Goal: Task Accomplishment & Management: Complete application form

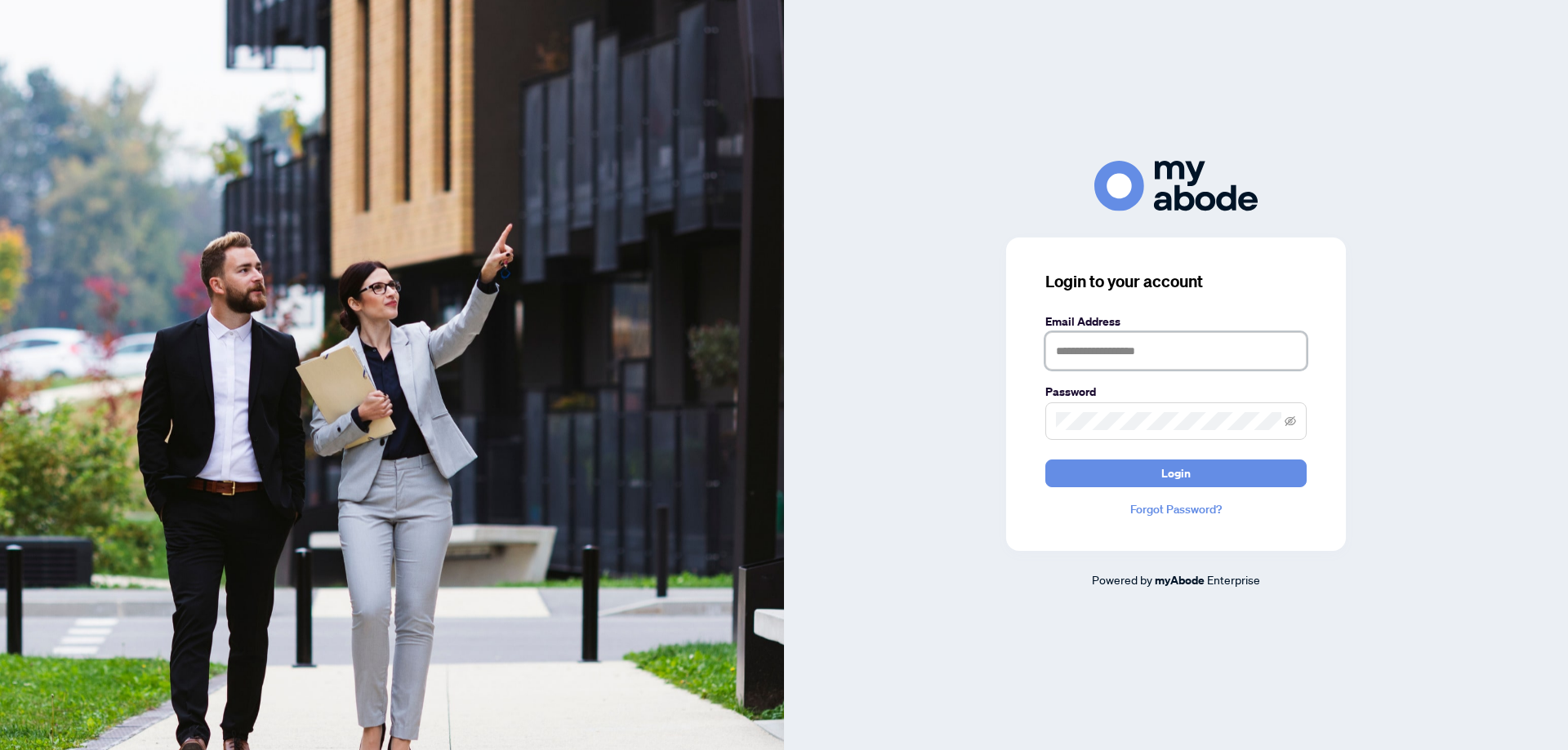
click at [1104, 350] on input "text" at bounding box center [1176, 351] width 261 height 37
type input "**********"
click at [1045, 459] on button "Login" at bounding box center [1176, 473] width 261 height 27
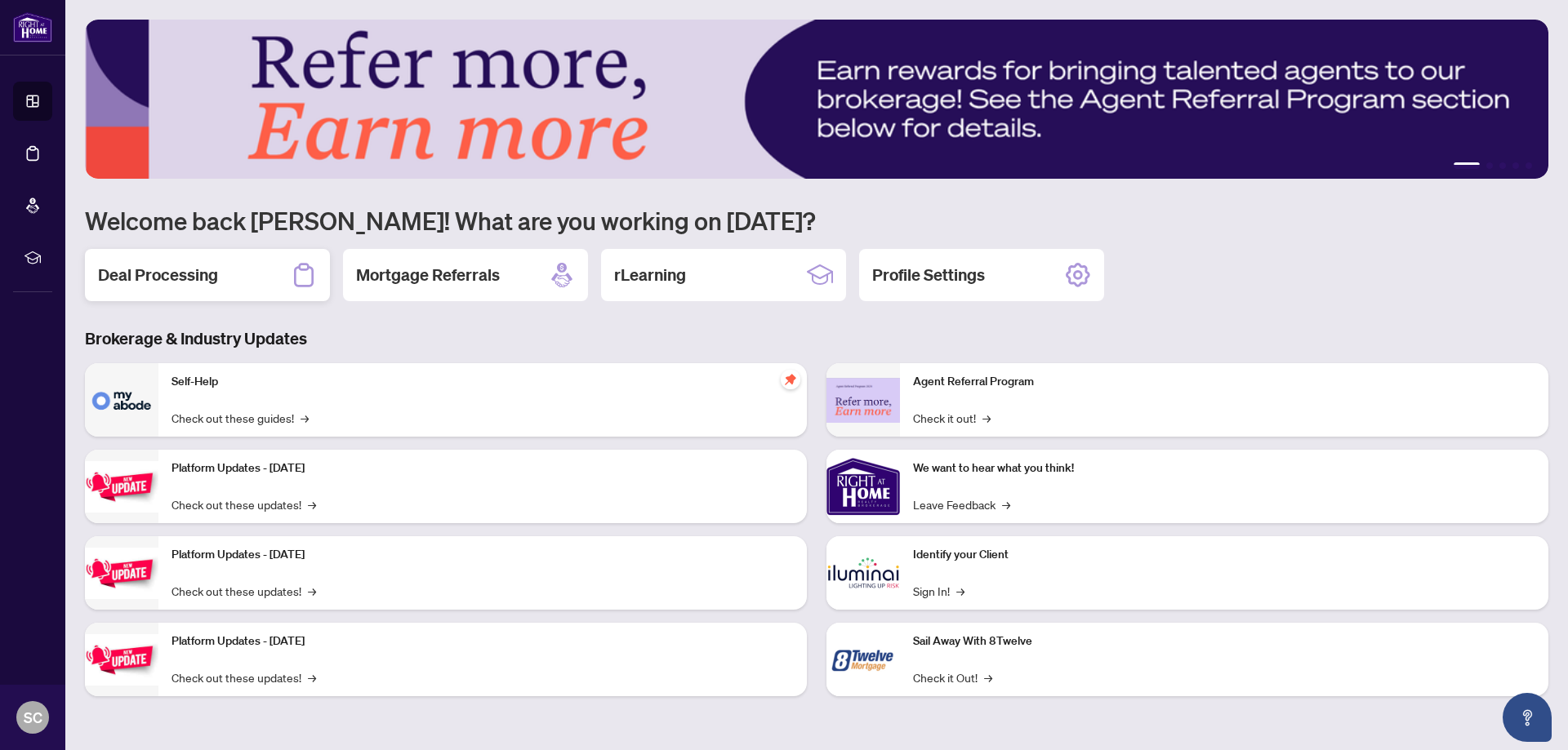
click at [233, 265] on div "Deal Processing" at bounding box center [207, 275] width 245 height 53
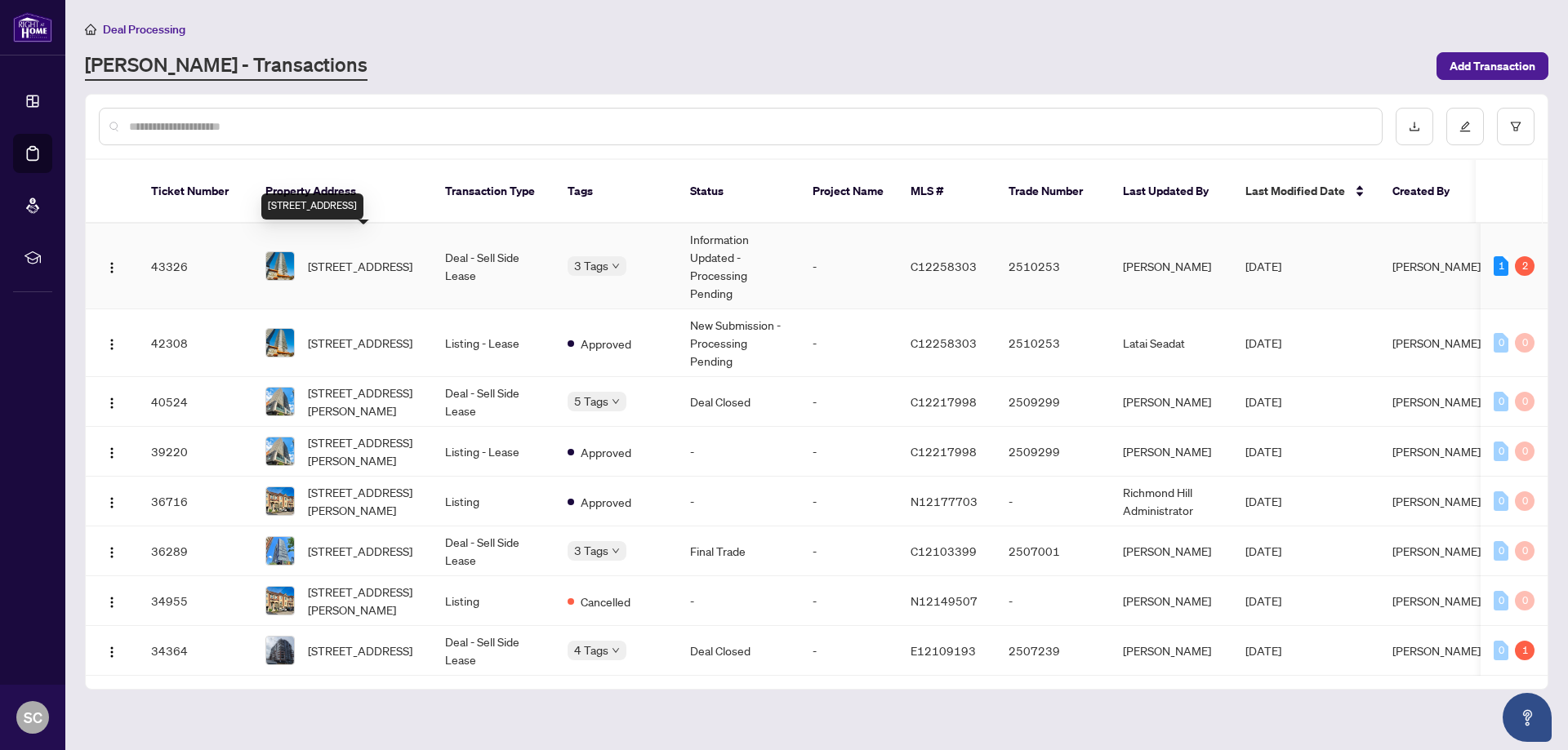
click at [331, 257] on span "[STREET_ADDRESS]" at bounding box center [359, 266] width 104 height 18
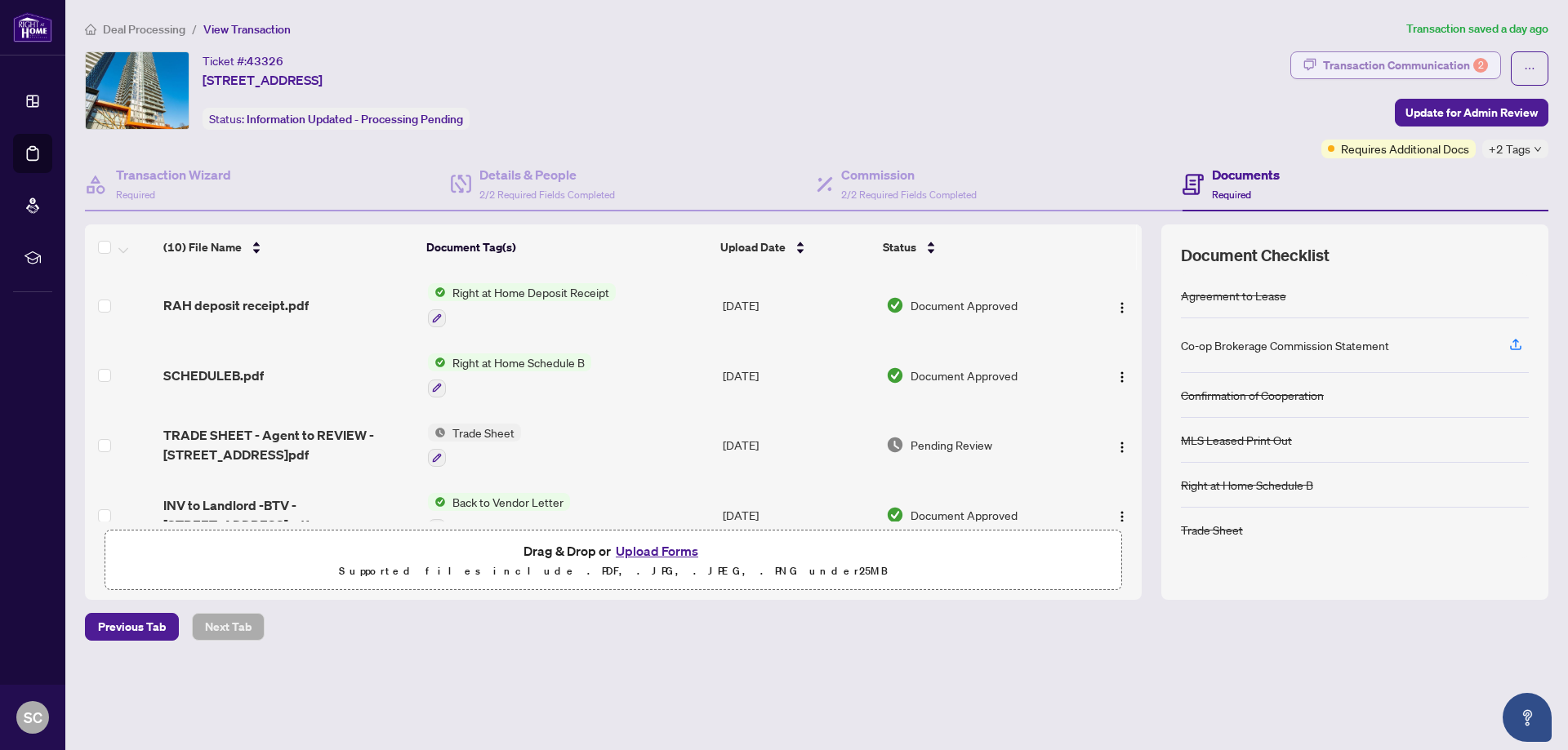
click at [1456, 62] on div "Transaction Communication 2" at bounding box center [1405, 65] width 165 height 26
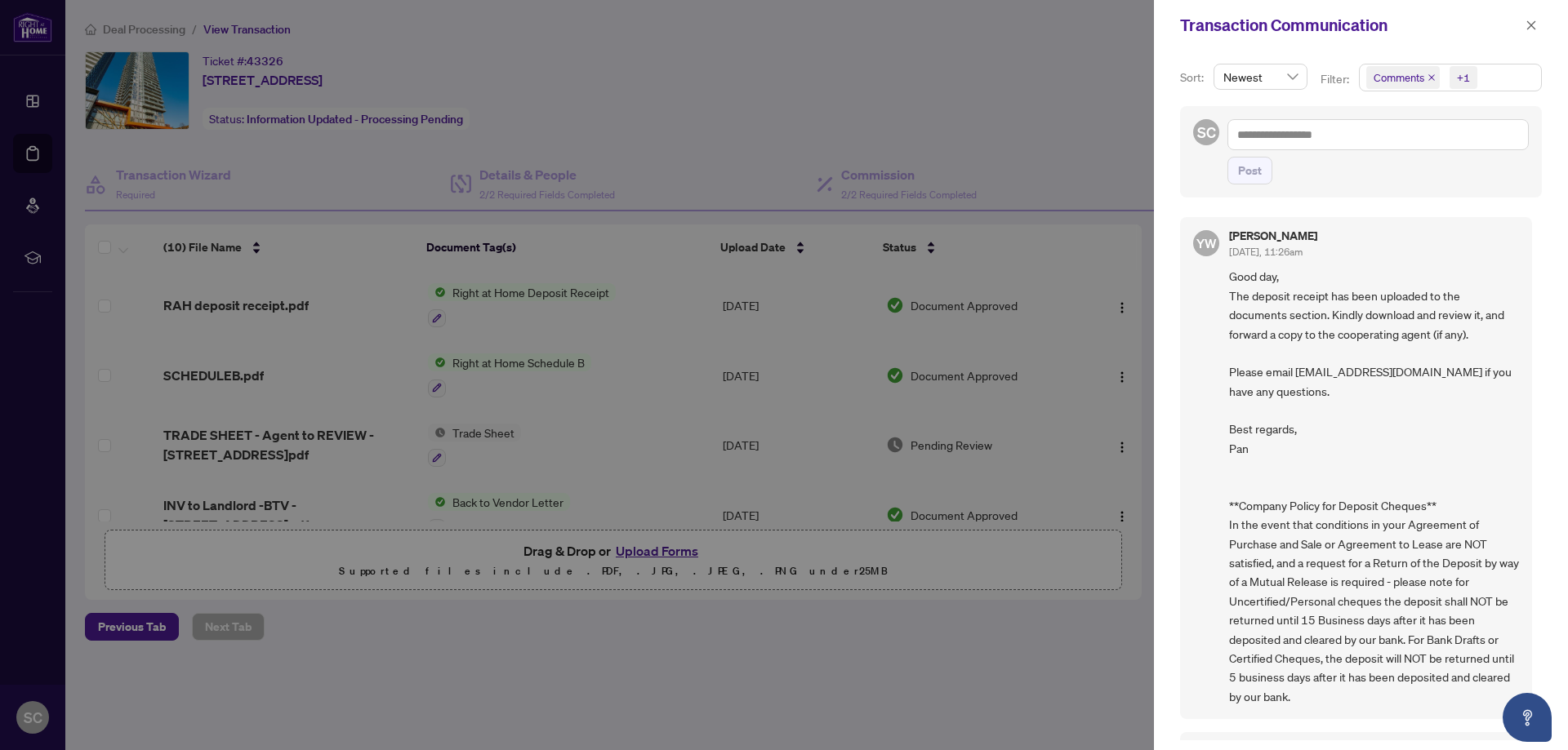
click at [1428, 80] on icon "close" at bounding box center [1431, 77] width 8 height 8
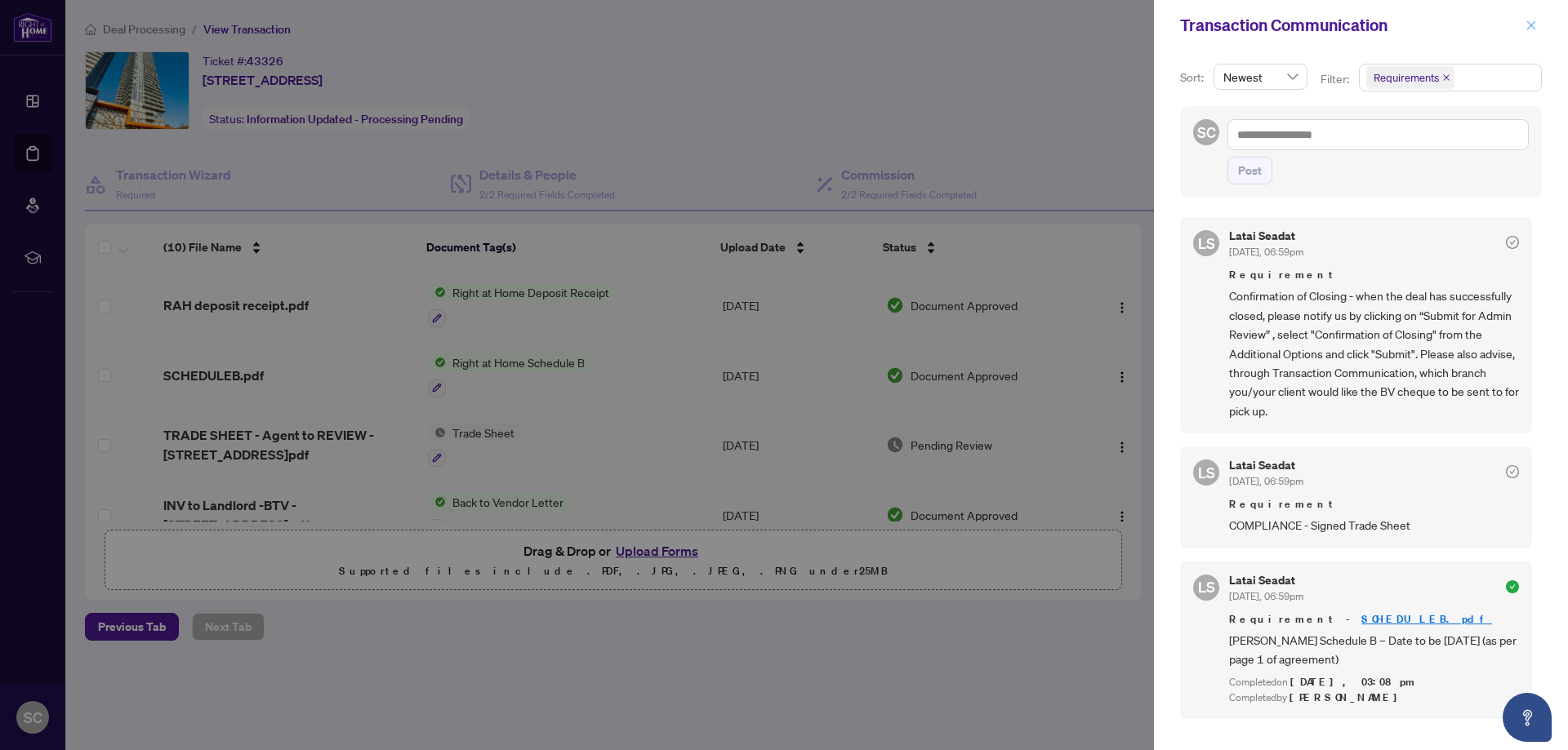
click at [1536, 20] on icon "close" at bounding box center [1531, 25] width 12 height 12
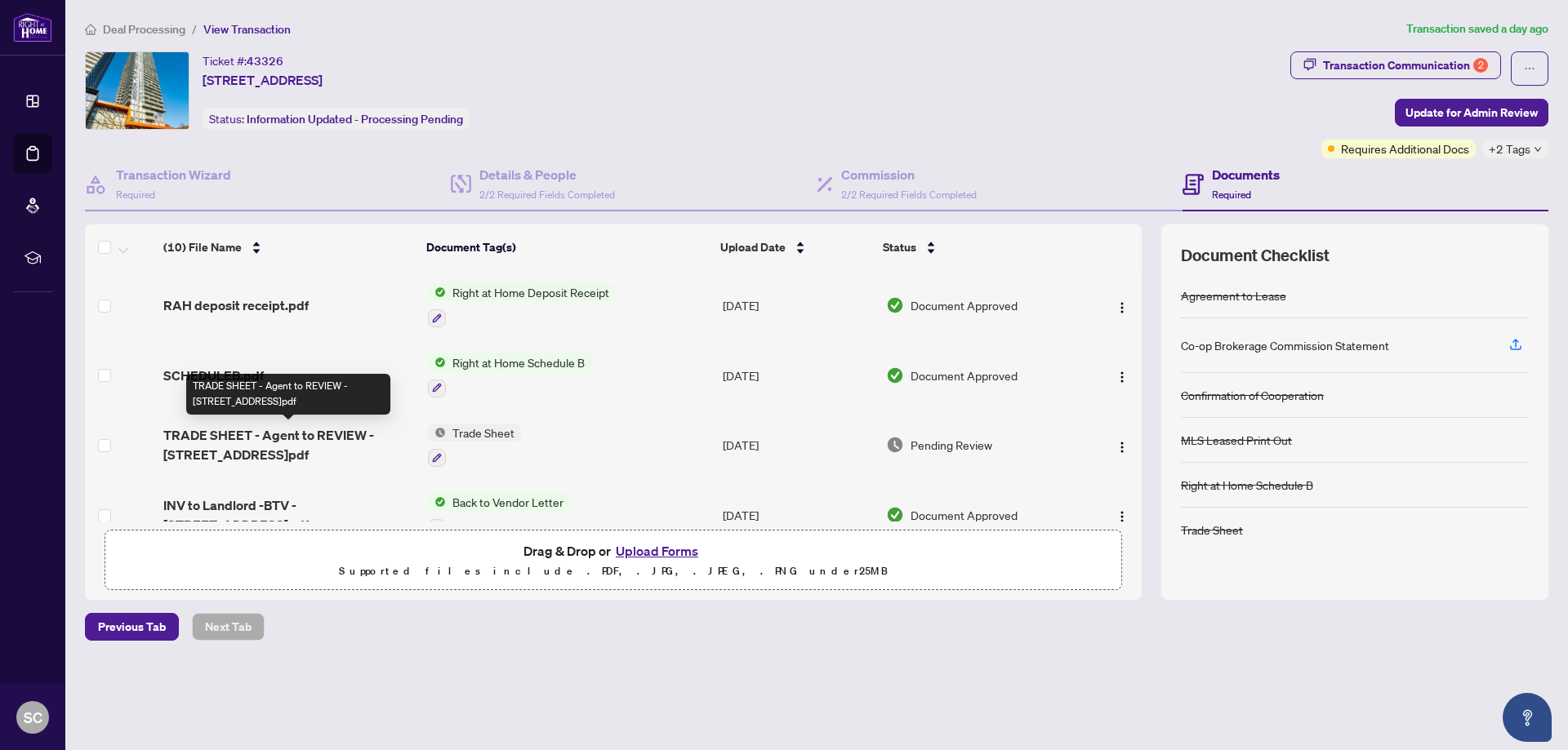
click at [266, 445] on span "TRADE SHEET - Agent to REVIEW - [STREET_ADDRESS]pdf" at bounding box center [288, 445] width 251 height 39
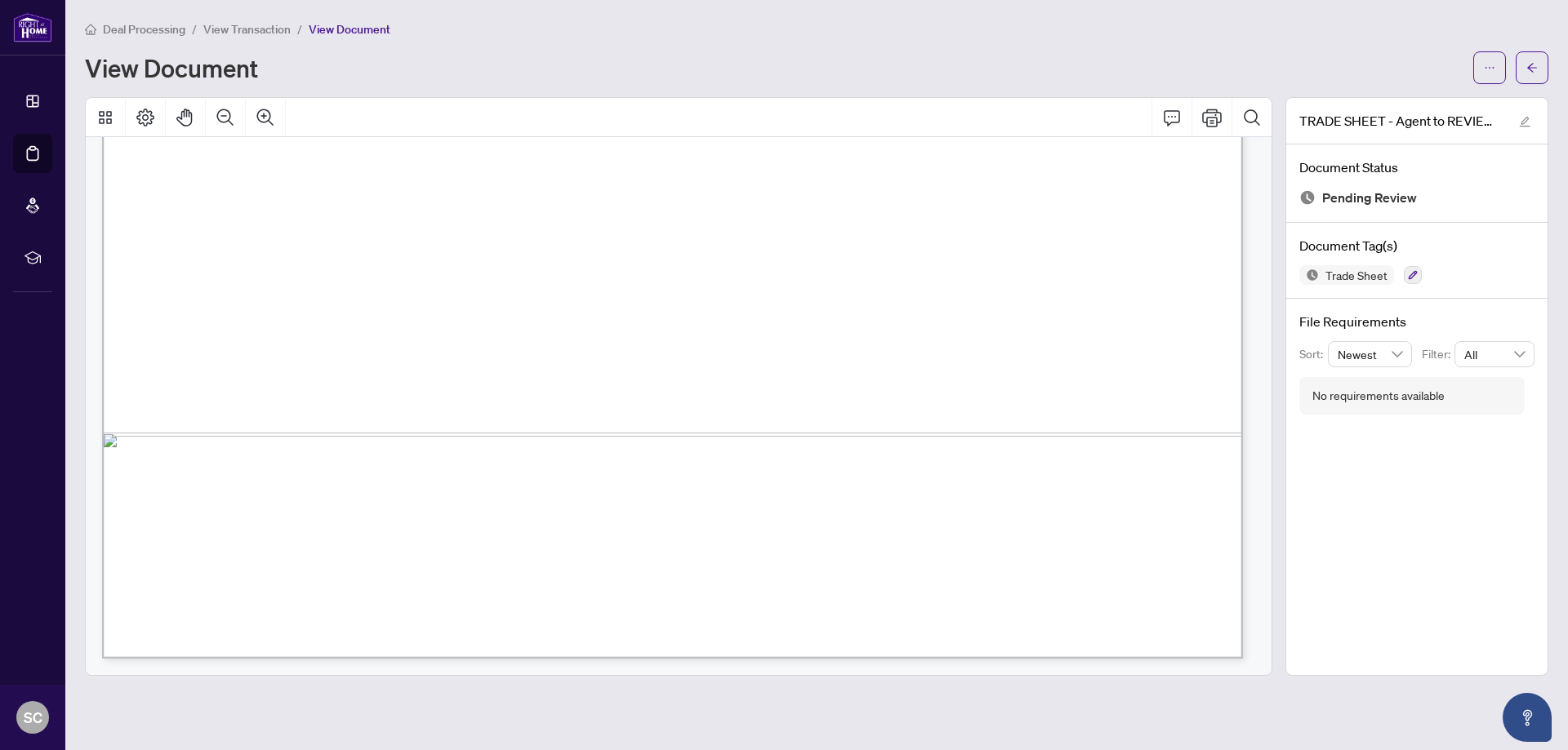
scroll to position [563, 0]
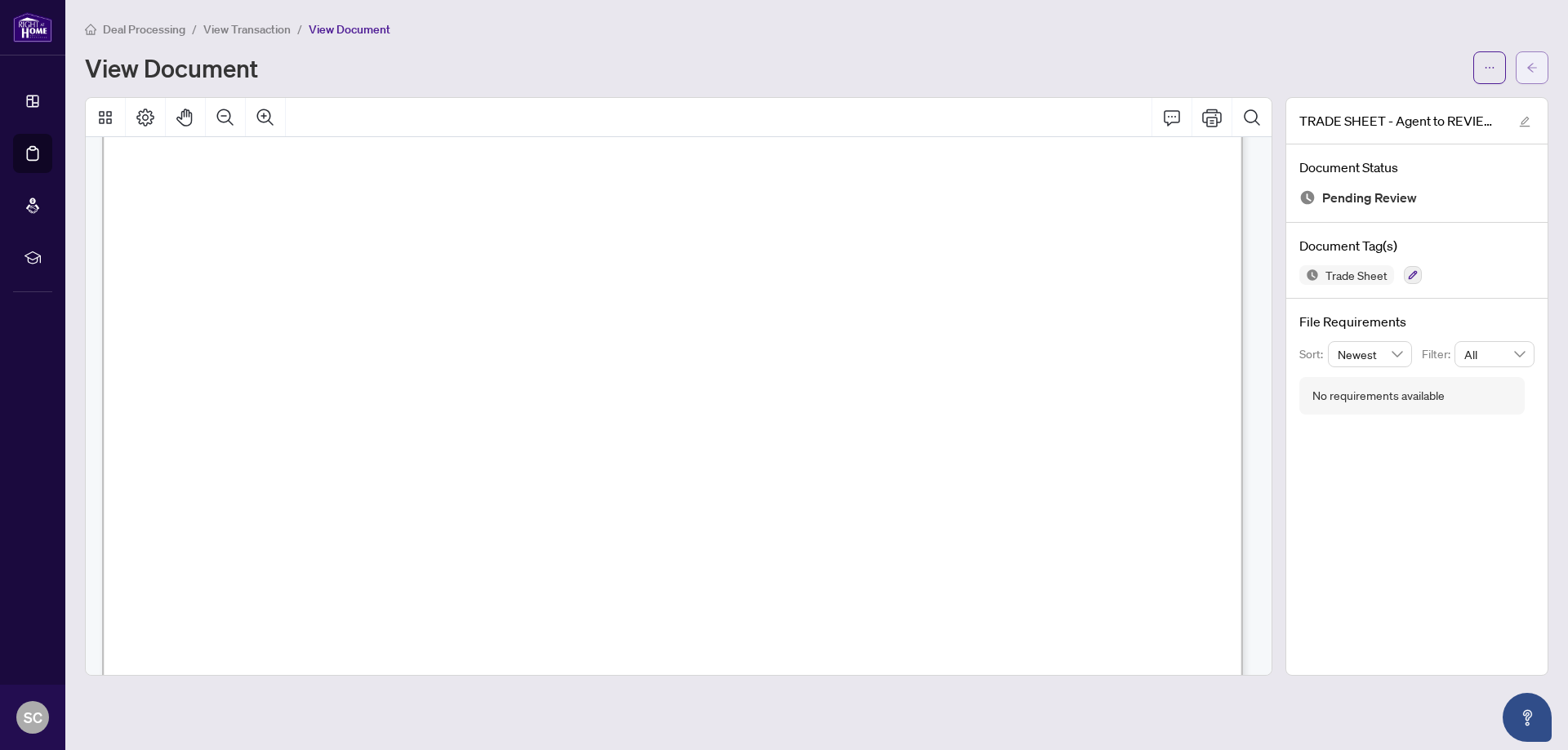
click at [1534, 62] on icon "arrow-left" at bounding box center [1532, 68] width 12 height 12
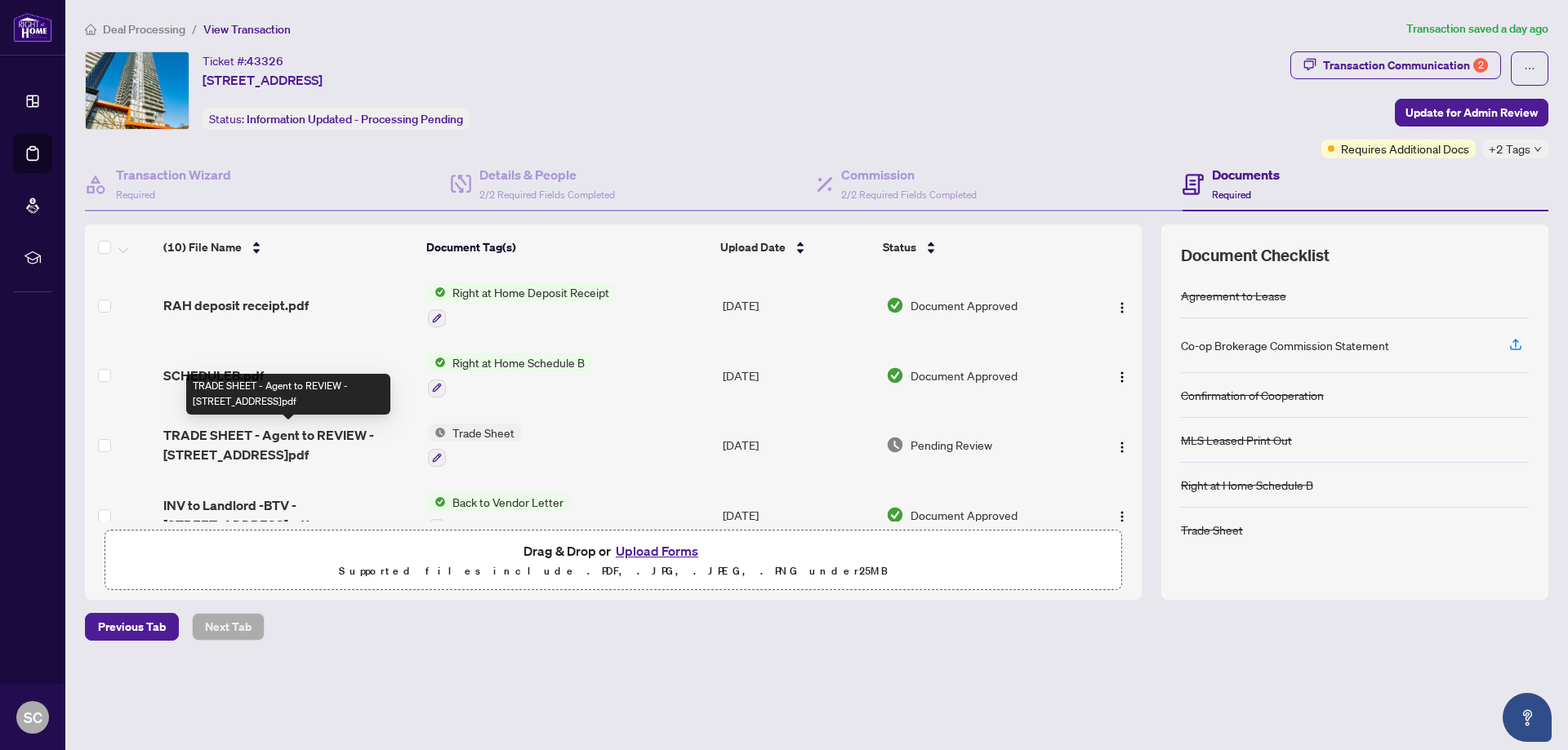
click at [302, 438] on span "TRADE SHEET - Agent to REVIEW - [STREET_ADDRESS]pdf" at bounding box center [288, 445] width 251 height 39
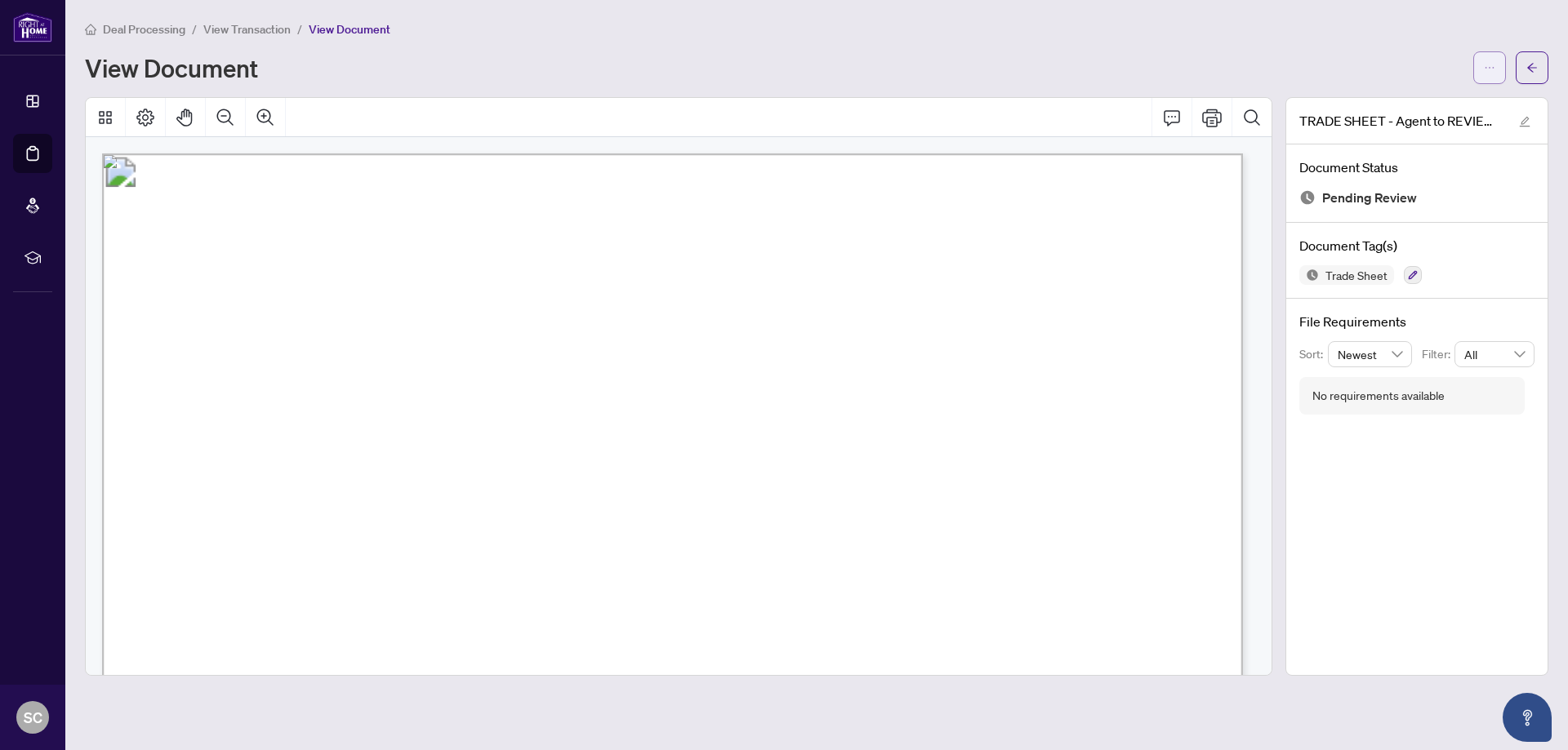
click at [1492, 65] on icon "ellipsis" at bounding box center [1490, 68] width 12 height 12
click at [1387, 106] on span "Download" at bounding box center [1430, 102] width 124 height 18
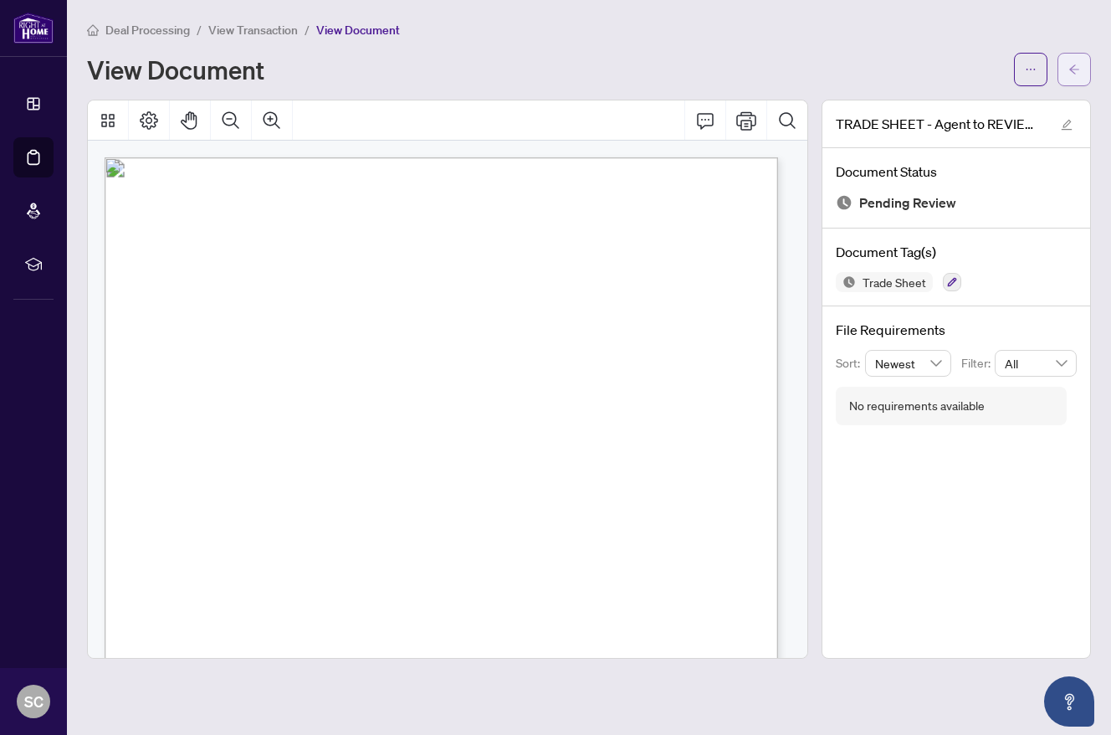
click at [1076, 70] on icon "arrow-left" at bounding box center [1075, 70] width 12 height 12
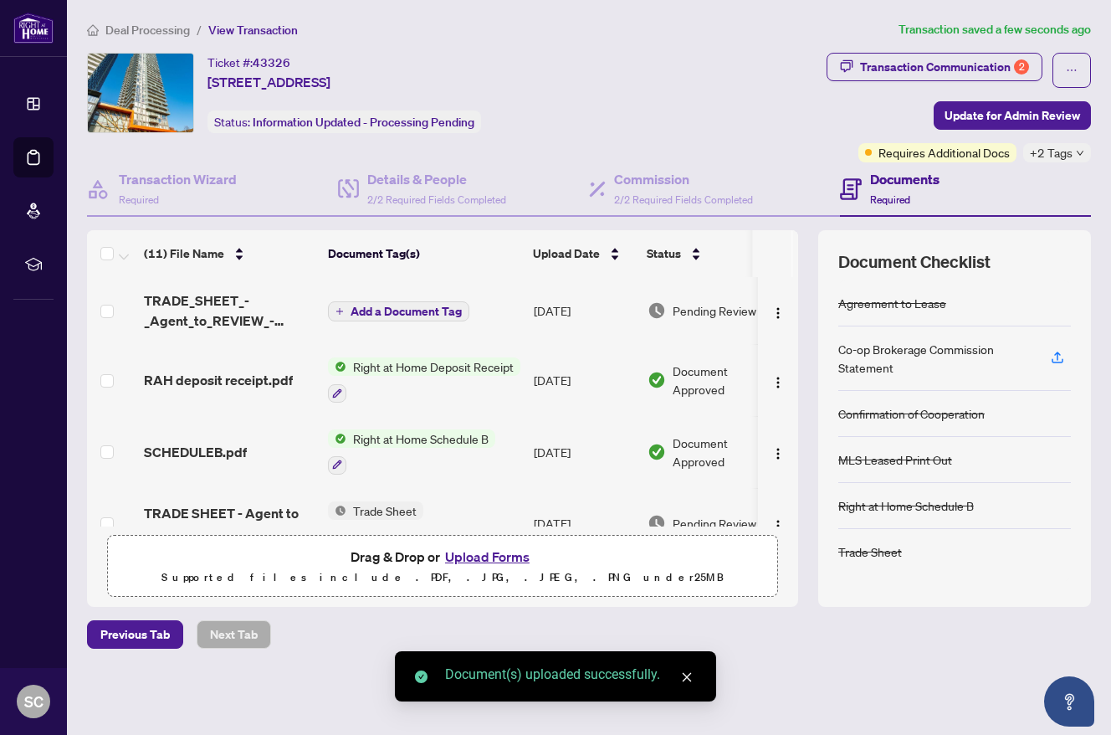
click at [404, 310] on span "Add a Document Tag" at bounding box center [406, 311] width 111 height 12
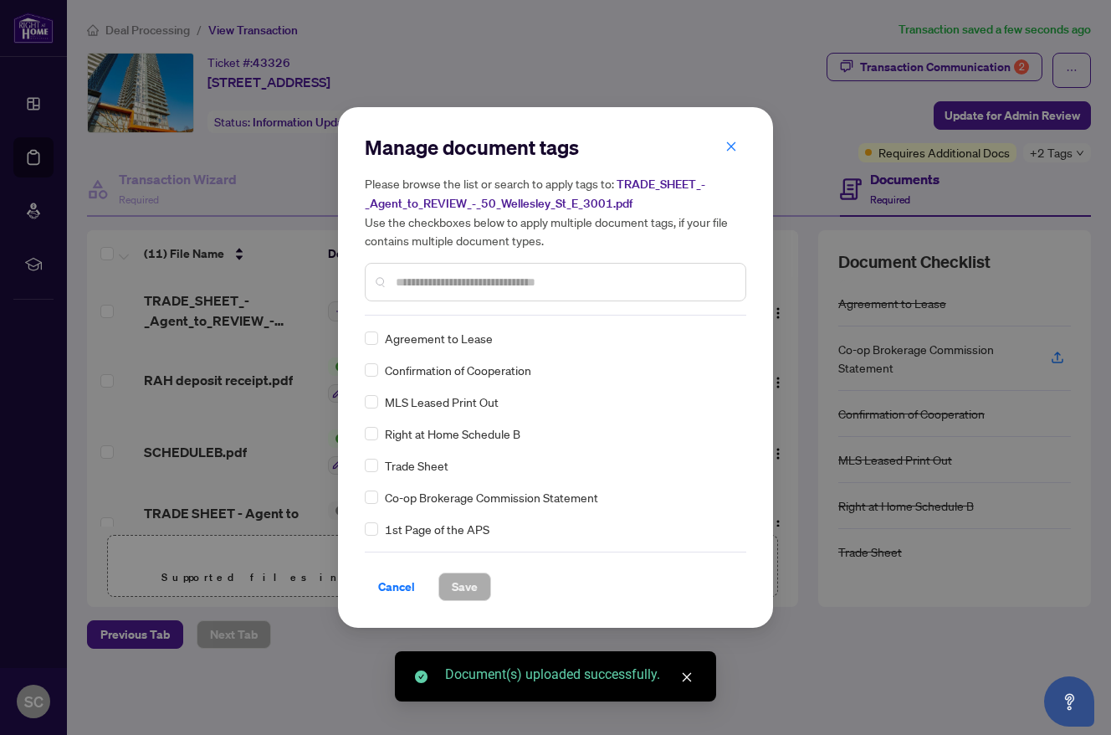
click at [419, 306] on div "Manage document tags Please browse the list or search to apply tags to: TRADE_S…" at bounding box center [556, 225] width 382 height 182
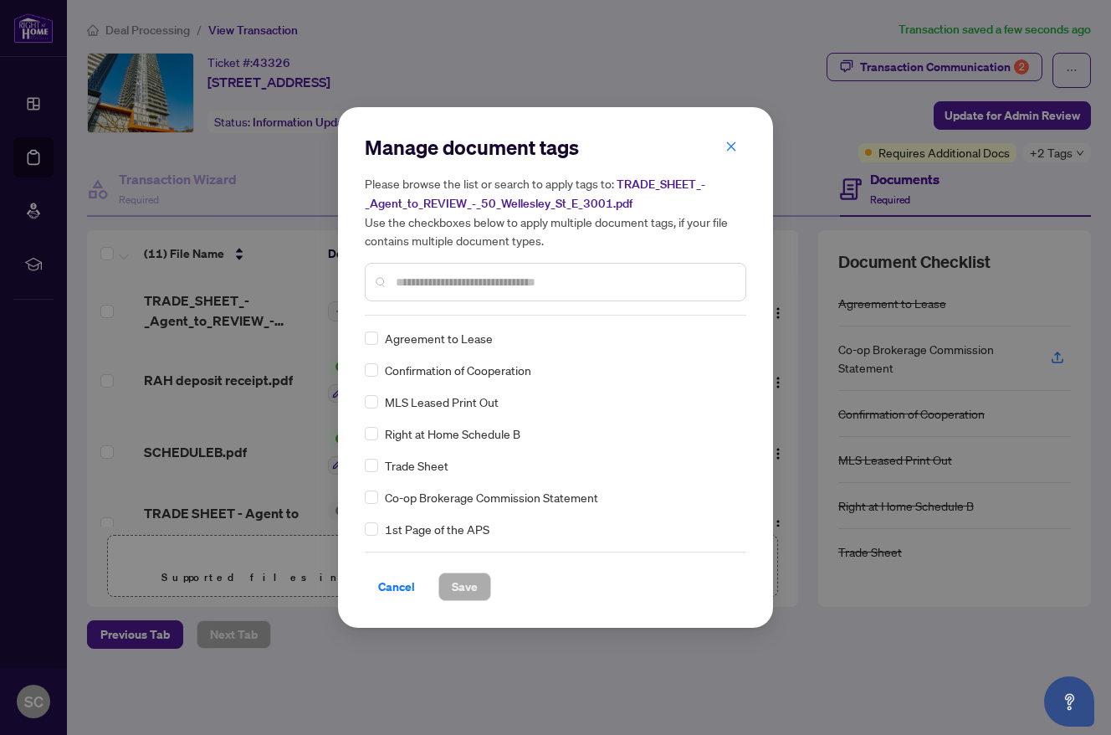
click at [429, 274] on input "text" at bounding box center [564, 282] width 336 height 18
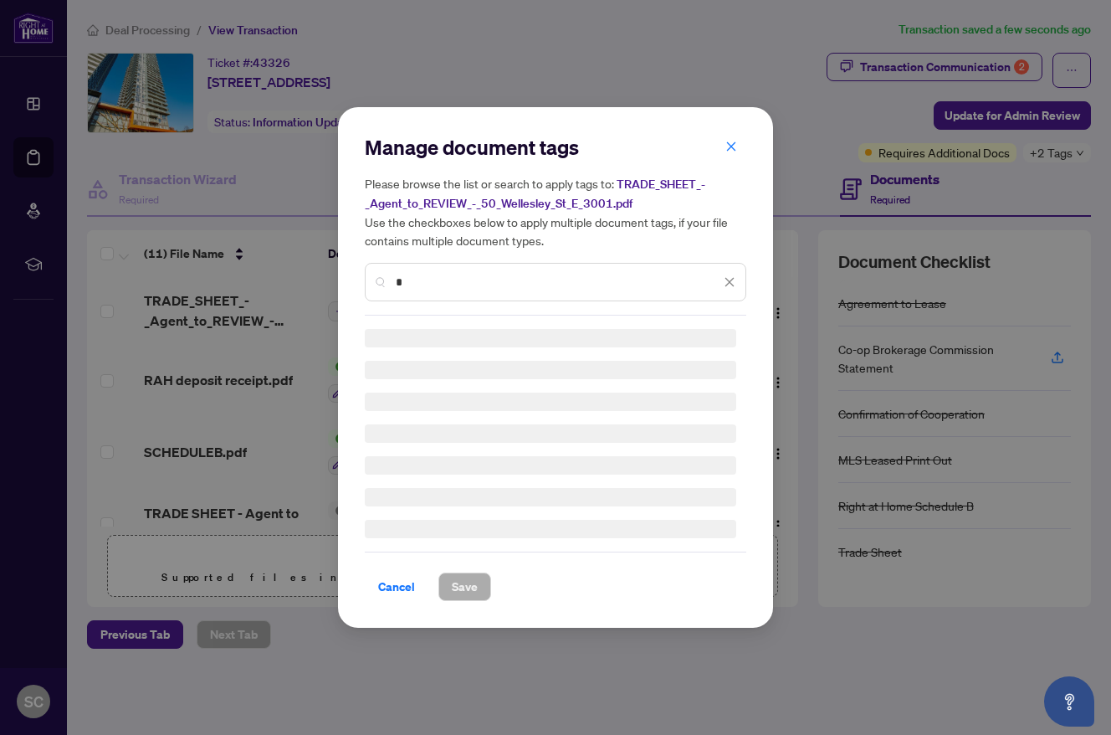
type input "*"
click at [390, 462] on h3 at bounding box center [551, 465] width 372 height 18
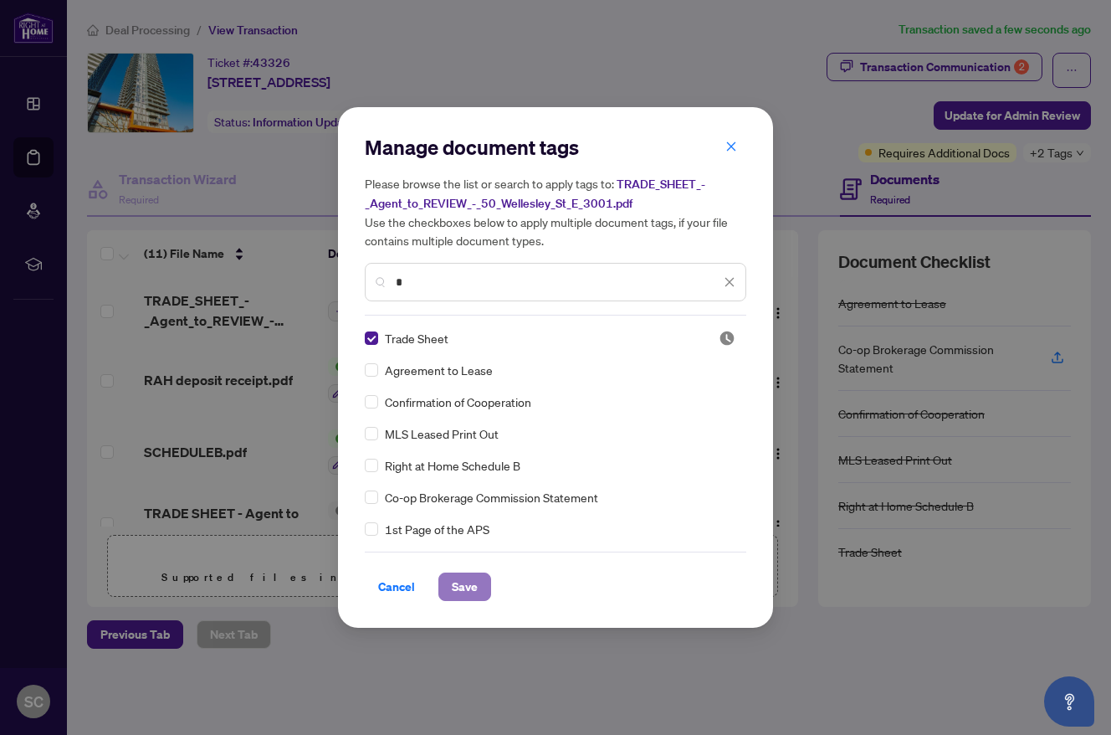
click at [463, 584] on span "Save" at bounding box center [465, 586] width 26 height 27
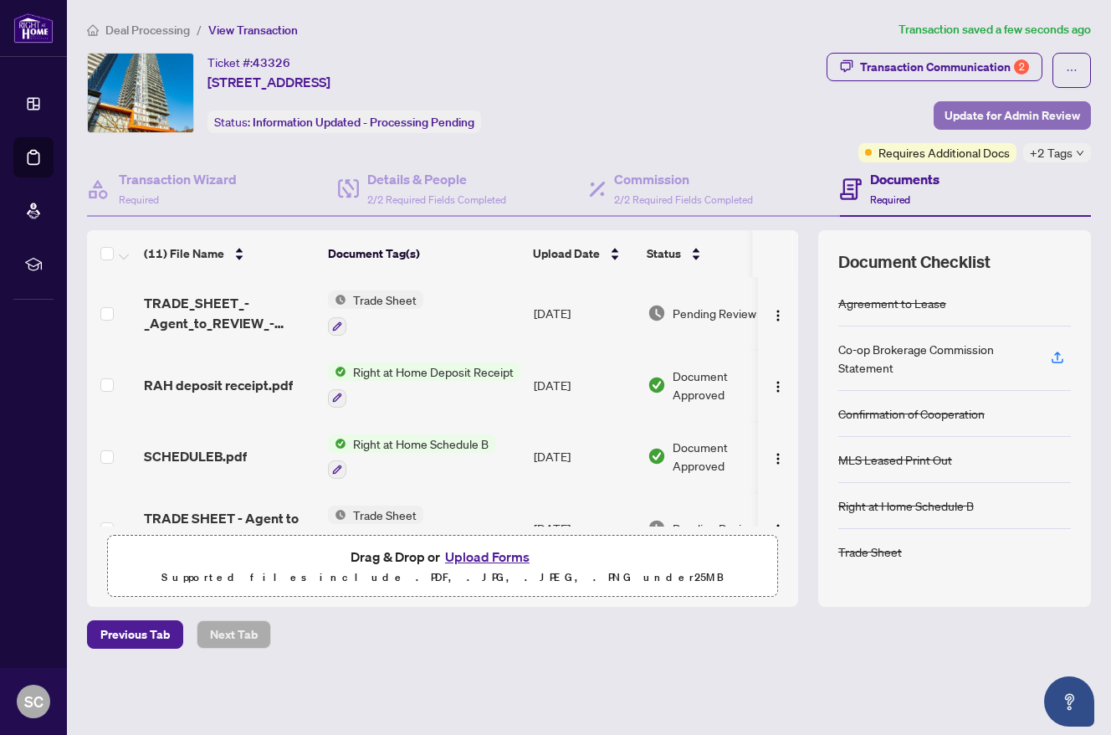
click at [985, 113] on span "Update for Admin Review" at bounding box center [1013, 115] width 136 height 27
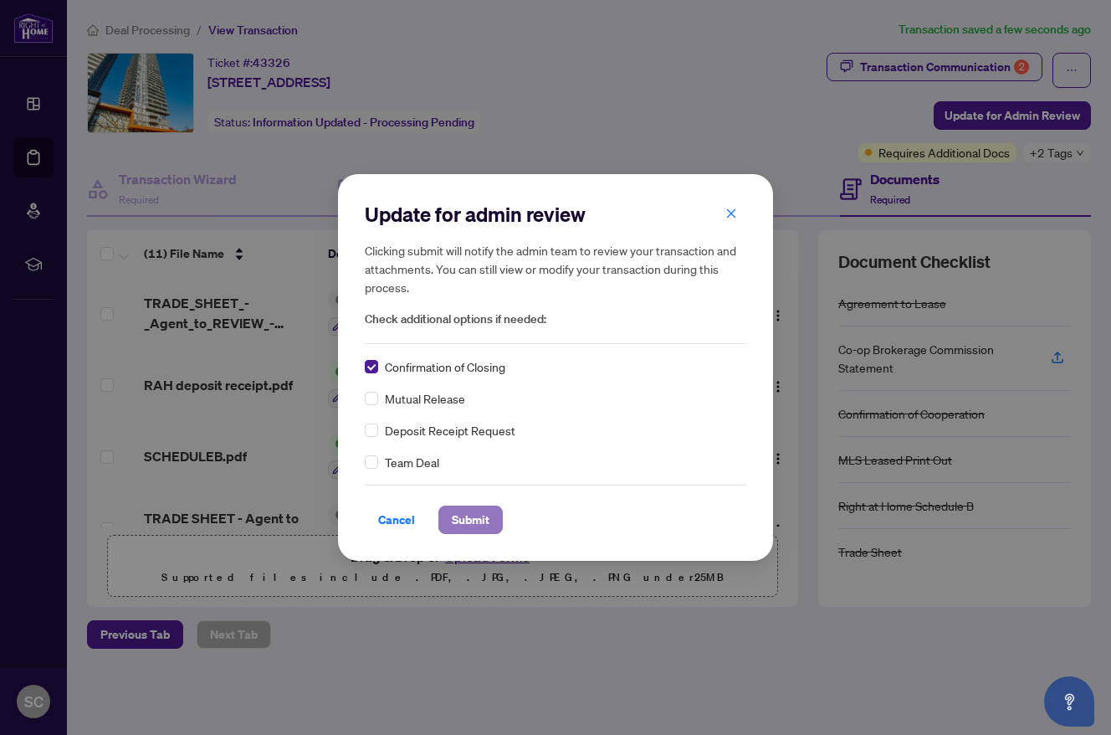
click at [465, 523] on span "Submit" at bounding box center [471, 519] width 38 height 27
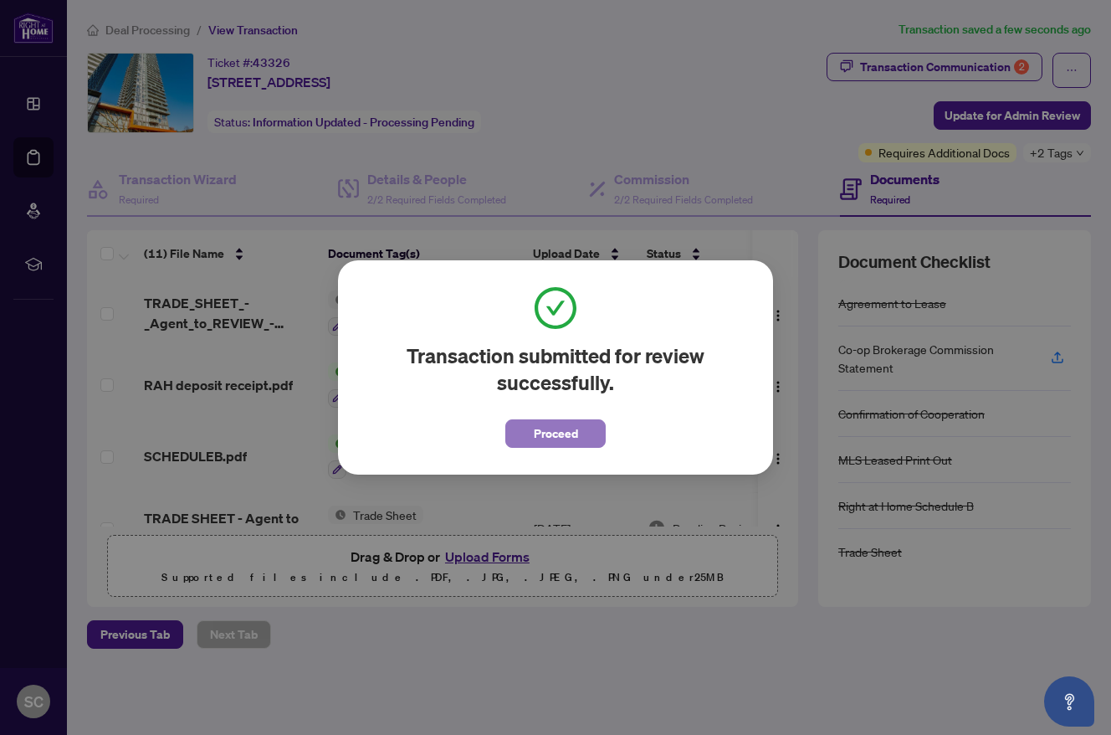
click at [555, 422] on span "Proceed" at bounding box center [556, 433] width 44 height 27
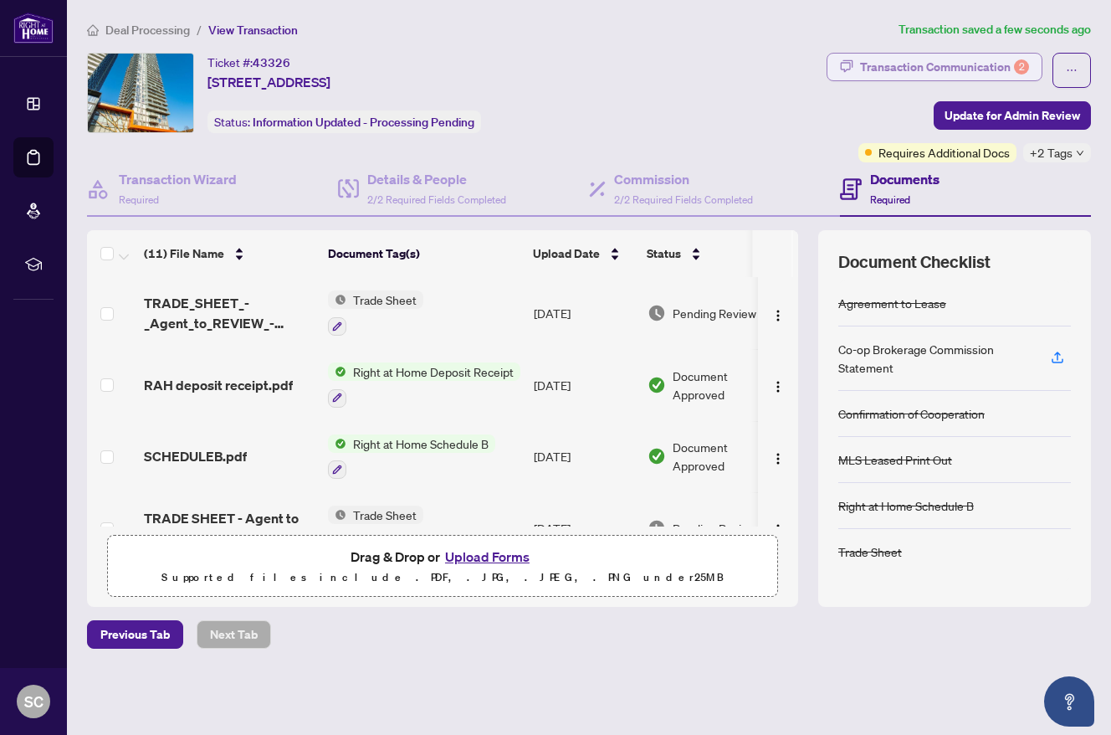
click at [951, 69] on div "Transaction Communication 2" at bounding box center [944, 67] width 169 height 27
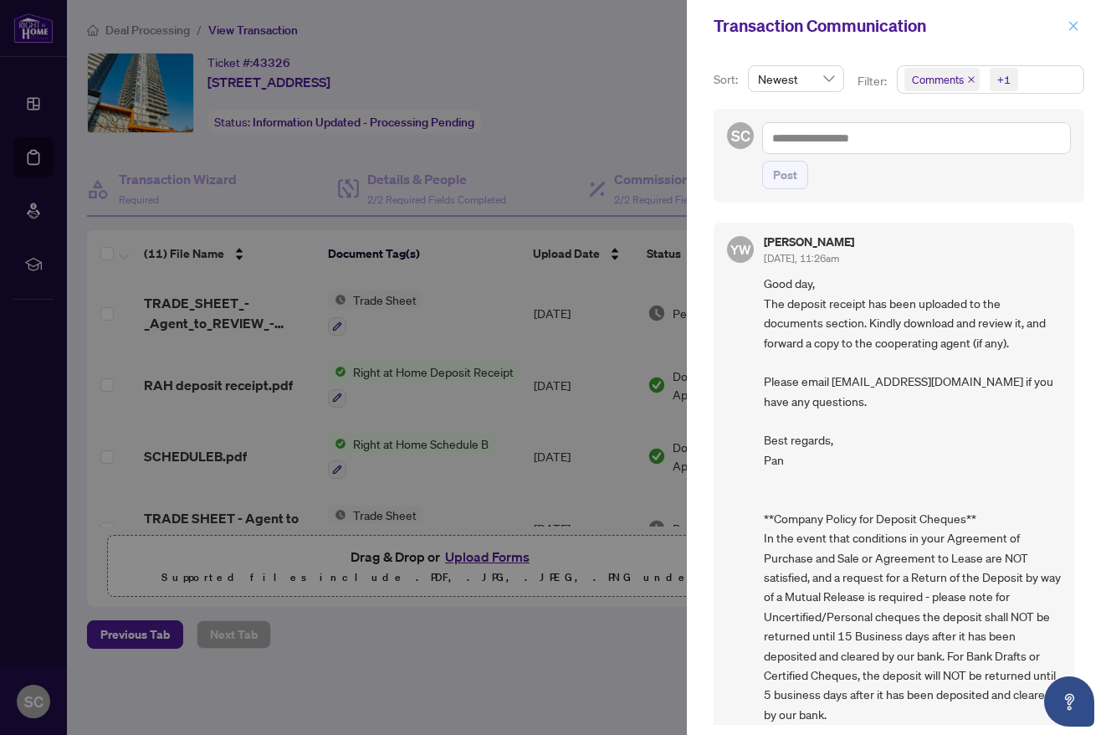
click at [1073, 31] on icon "close" at bounding box center [1074, 26] width 12 height 12
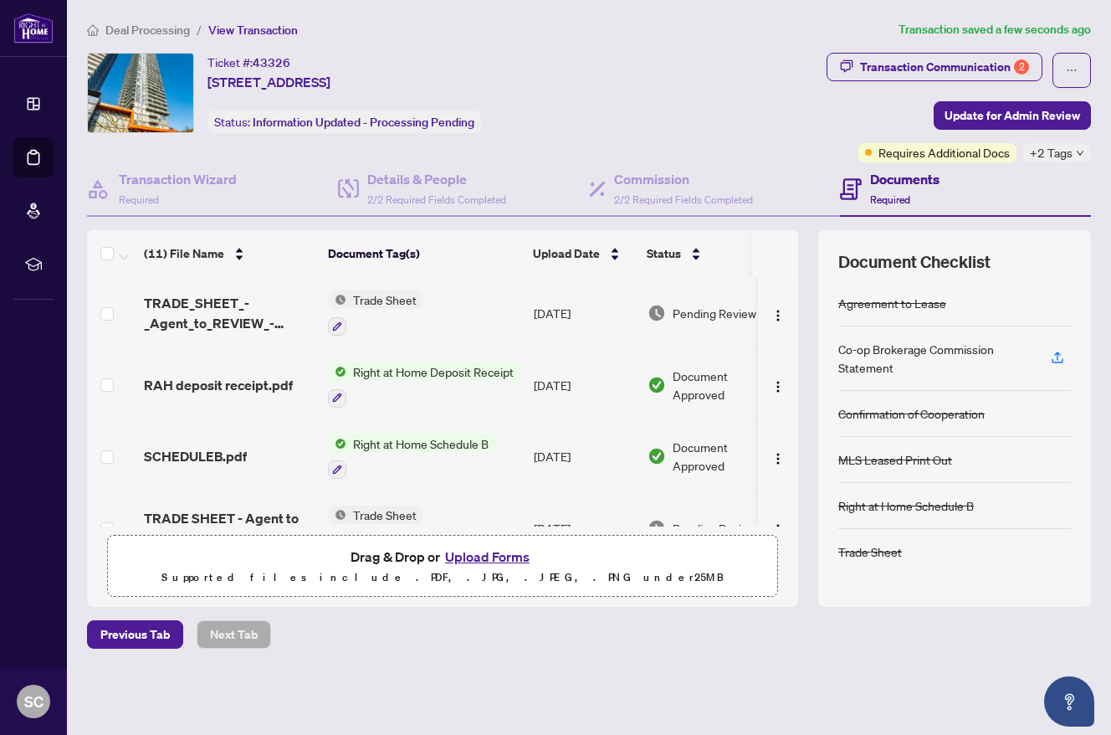
click at [944, 150] on span "Requires Additional Docs" at bounding box center [944, 152] width 131 height 18
click at [1067, 107] on span "Update for Admin Review" at bounding box center [1013, 115] width 136 height 27
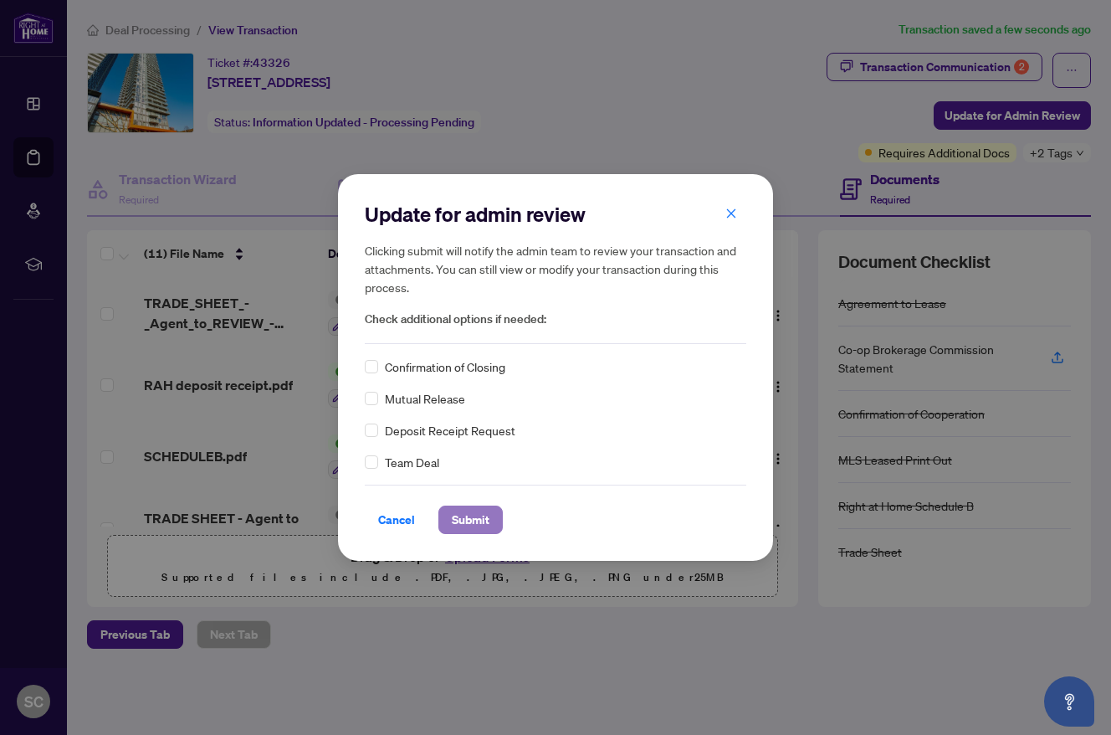
click at [475, 525] on span "Submit" at bounding box center [471, 519] width 38 height 27
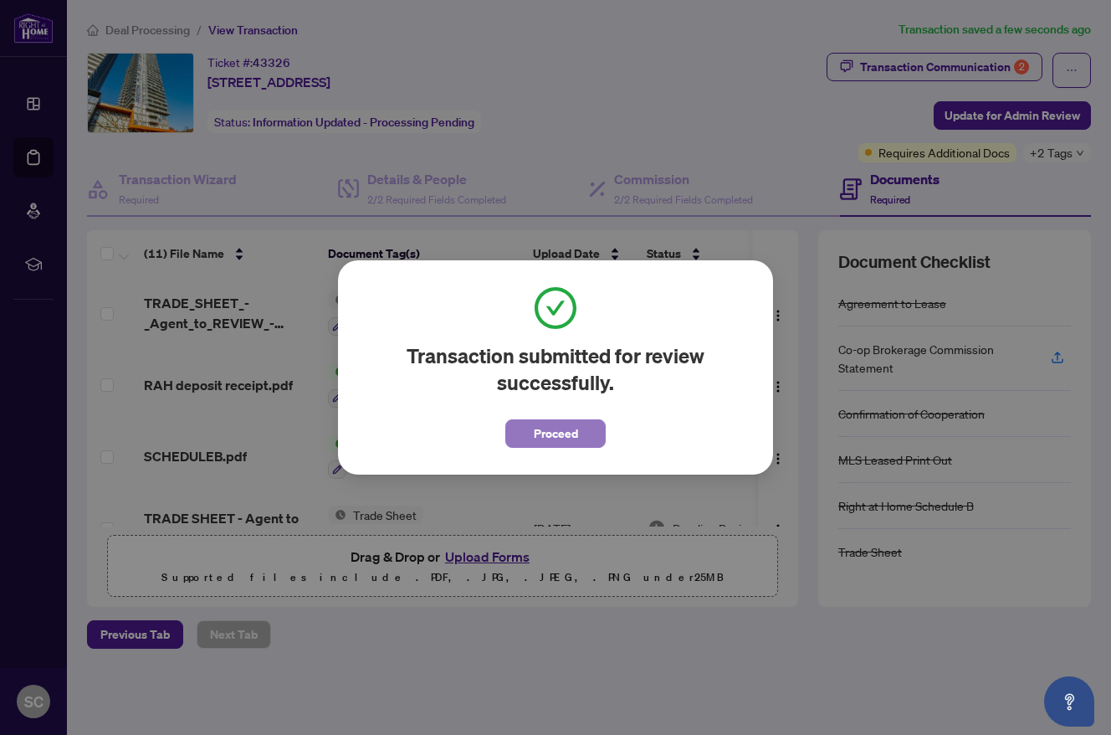
click at [548, 437] on span "Proceed" at bounding box center [556, 433] width 44 height 27
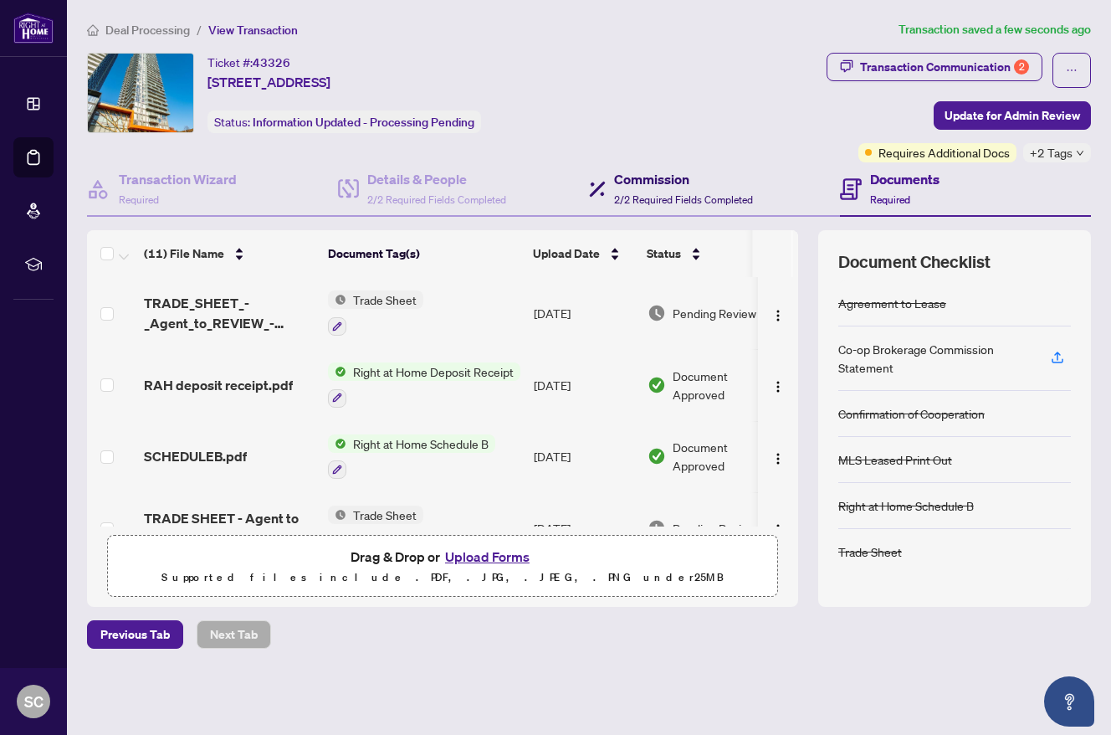
click at [678, 177] on h4 "Commission" at bounding box center [683, 179] width 139 height 20
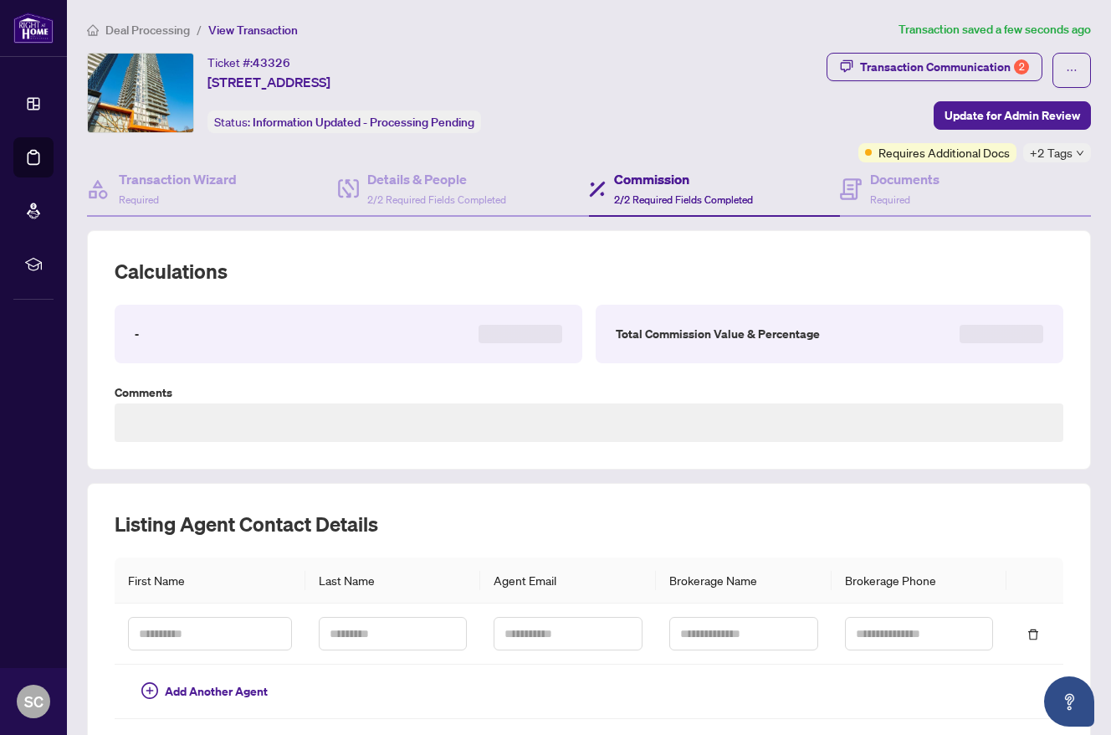
type textarea "**********"
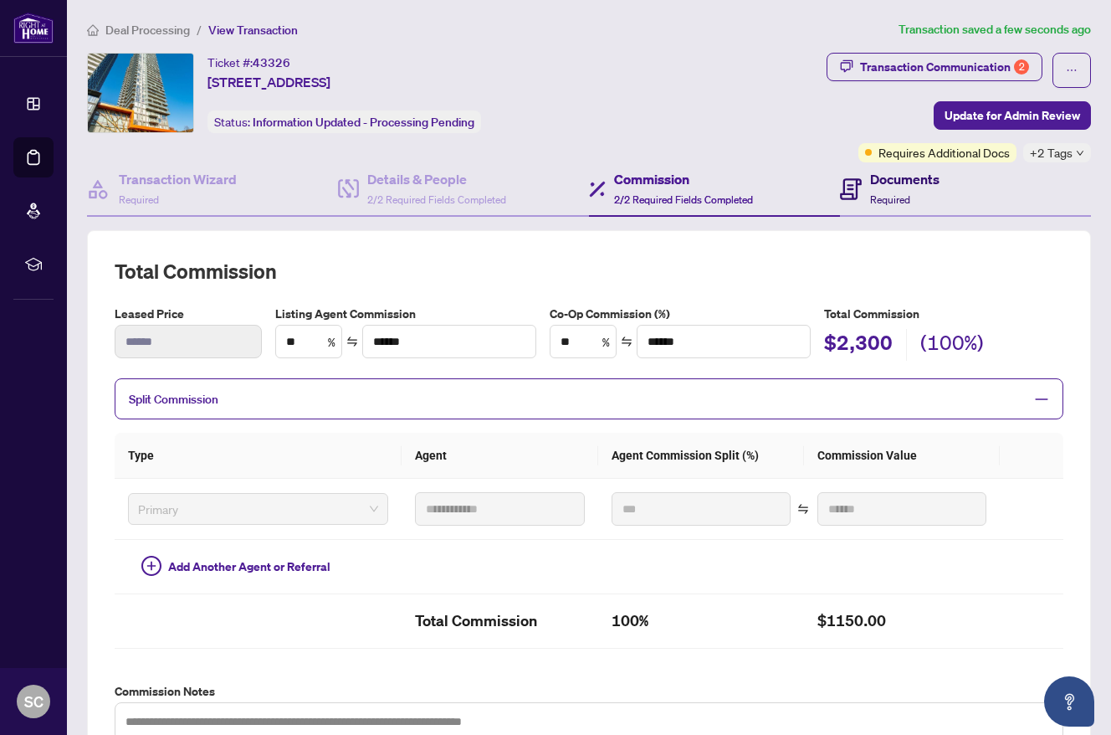
click at [875, 183] on h4 "Documents" at bounding box center [904, 179] width 69 height 20
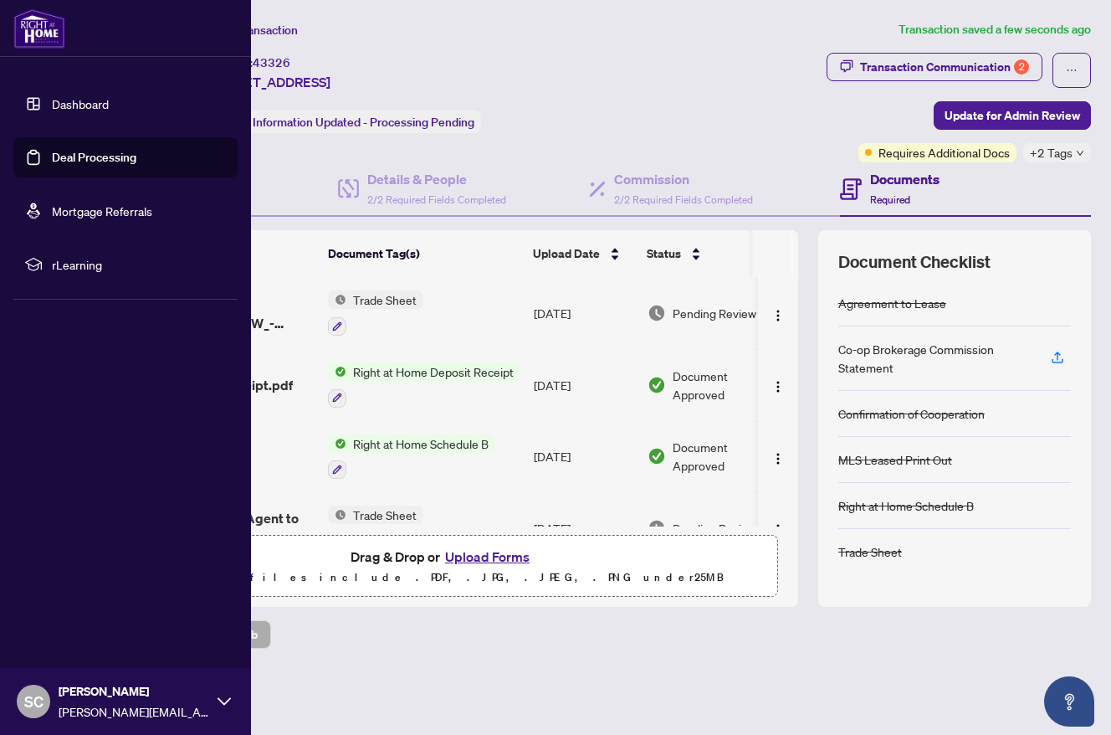
click at [42, 24] on img at bounding box center [39, 28] width 52 height 40
